Goal: Check status: Check status

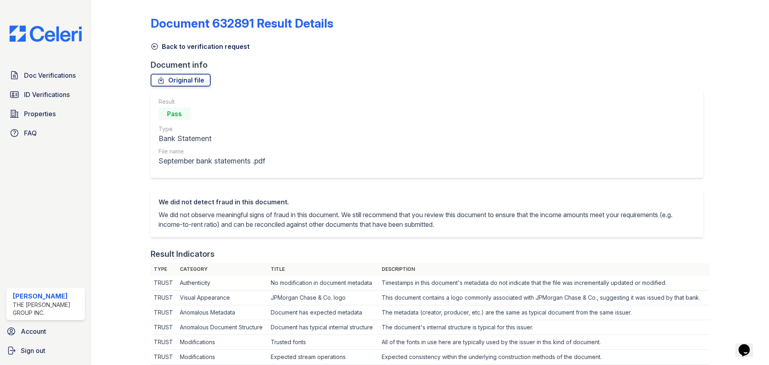
scroll to position [240, 0]
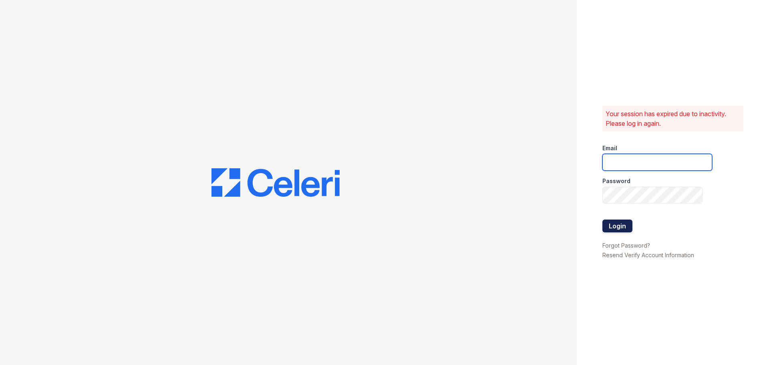
type input "devoiry@jaygroupny.com"
click at [624, 229] on button "Login" at bounding box center [617, 225] width 30 height 13
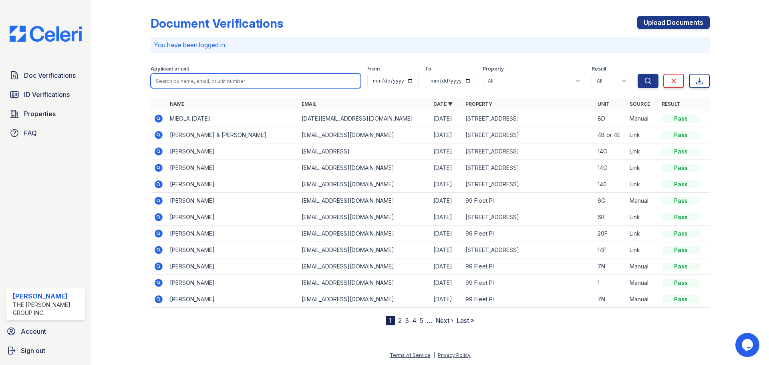
click at [172, 74] on input "search" at bounding box center [256, 81] width 210 height 14
type input "12f"
click at [638, 74] on button "Search" at bounding box center [648, 81] width 21 height 14
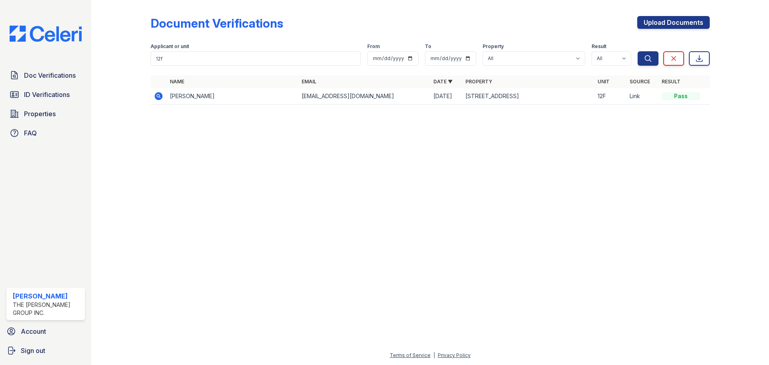
click at [160, 96] on icon at bounding box center [159, 96] width 8 height 8
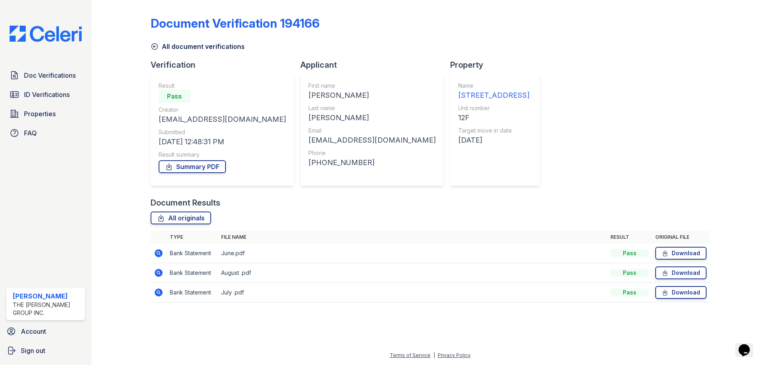
click at [159, 255] on icon at bounding box center [159, 253] width 8 height 8
click at [160, 270] on icon at bounding box center [159, 273] width 8 height 8
